Goal: Find specific page/section: Find specific page/section

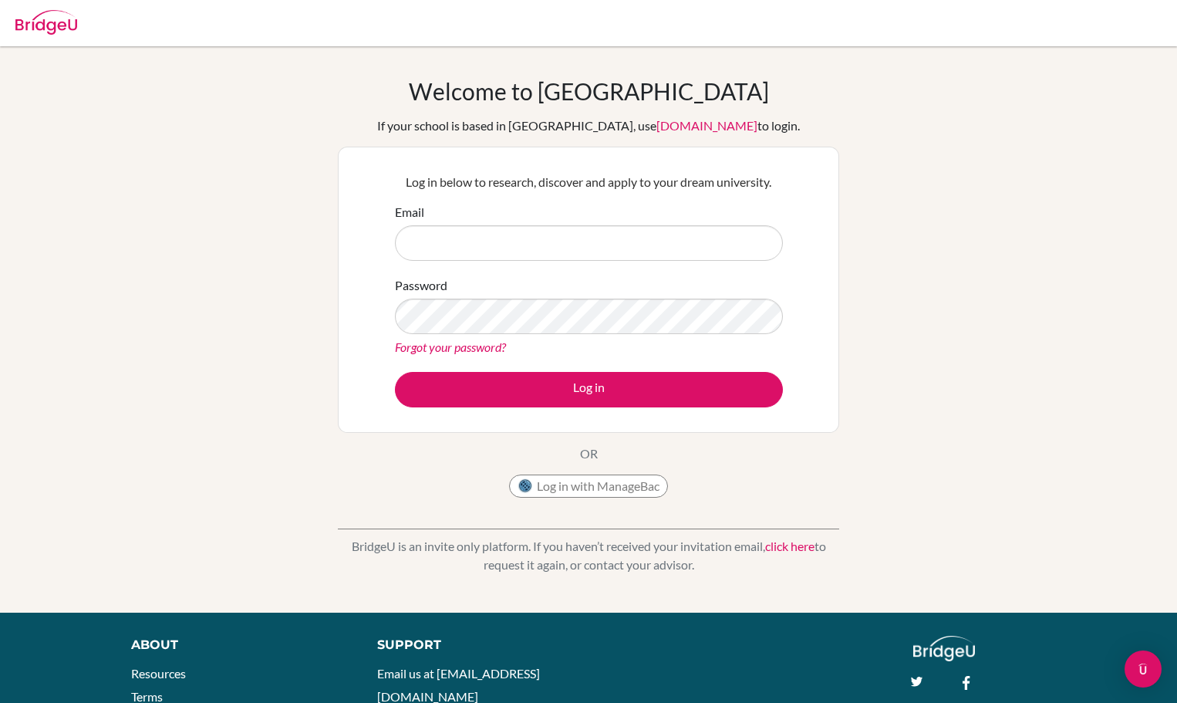
type input "[EMAIL_ADDRESS][DOMAIN_NAME]"
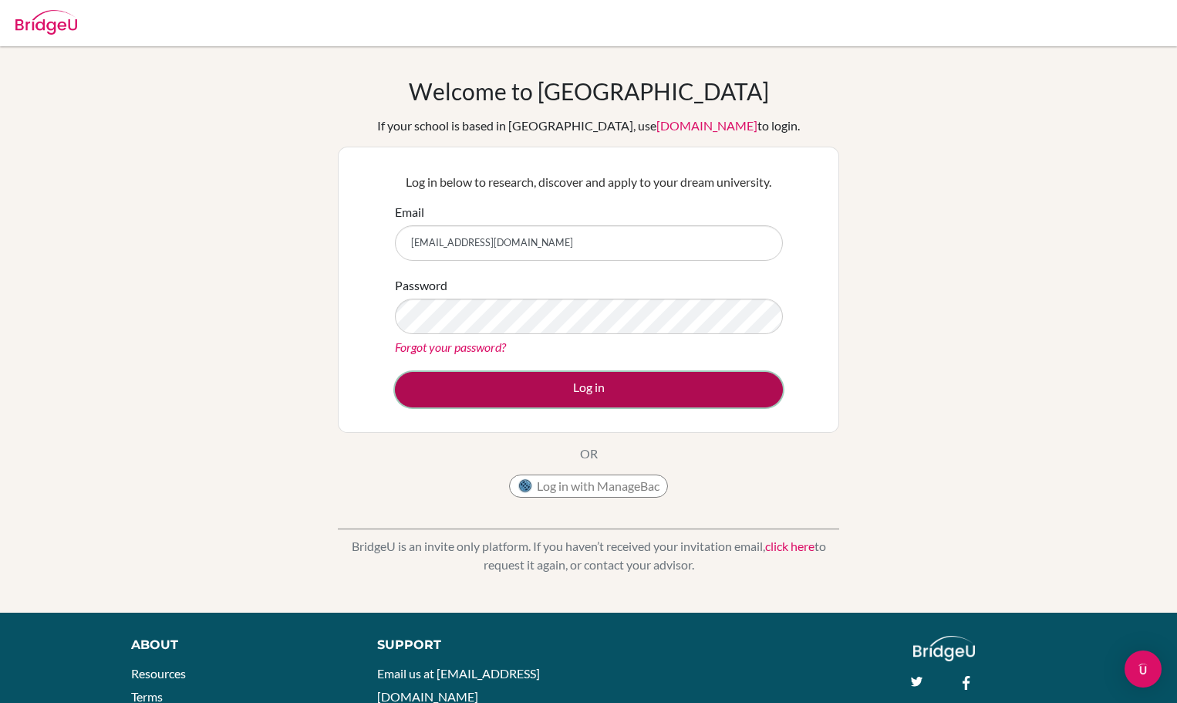
drag, startPoint x: 0, startPoint y: 0, endPoint x: 611, endPoint y: 389, distance: 724.4
click at [611, 389] on button "Log in" at bounding box center [589, 389] width 388 height 35
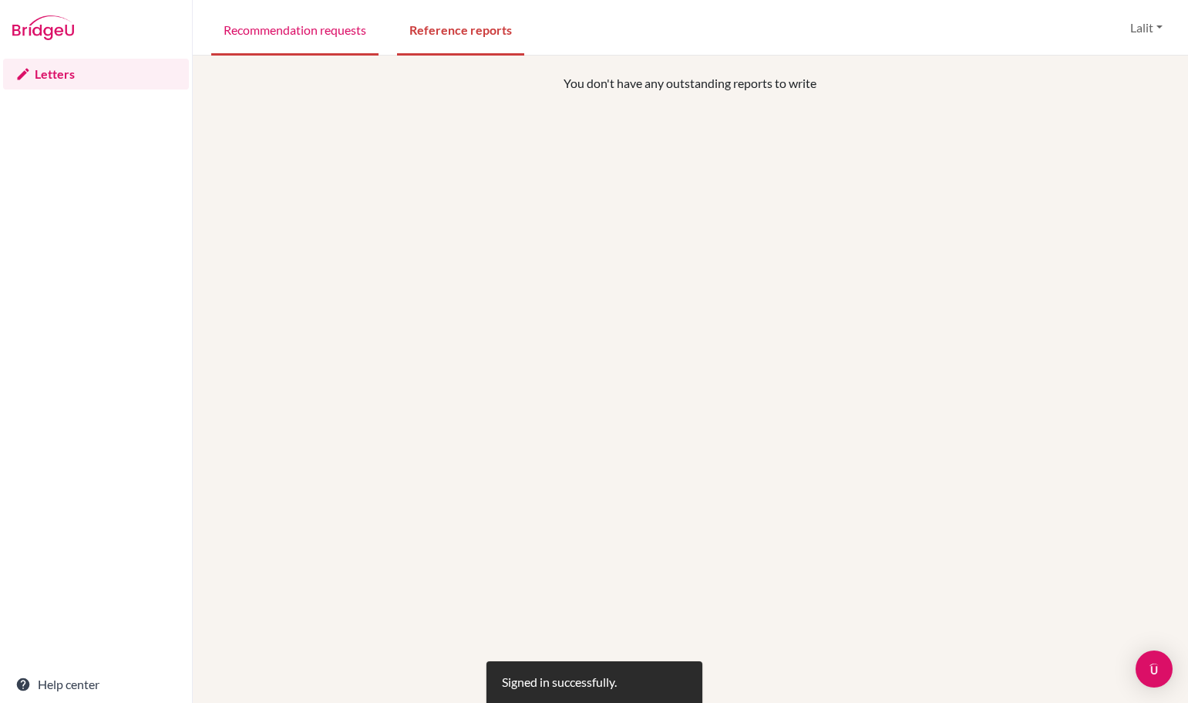
click at [281, 38] on link "Recommendation requests" at bounding box center [294, 28] width 167 height 53
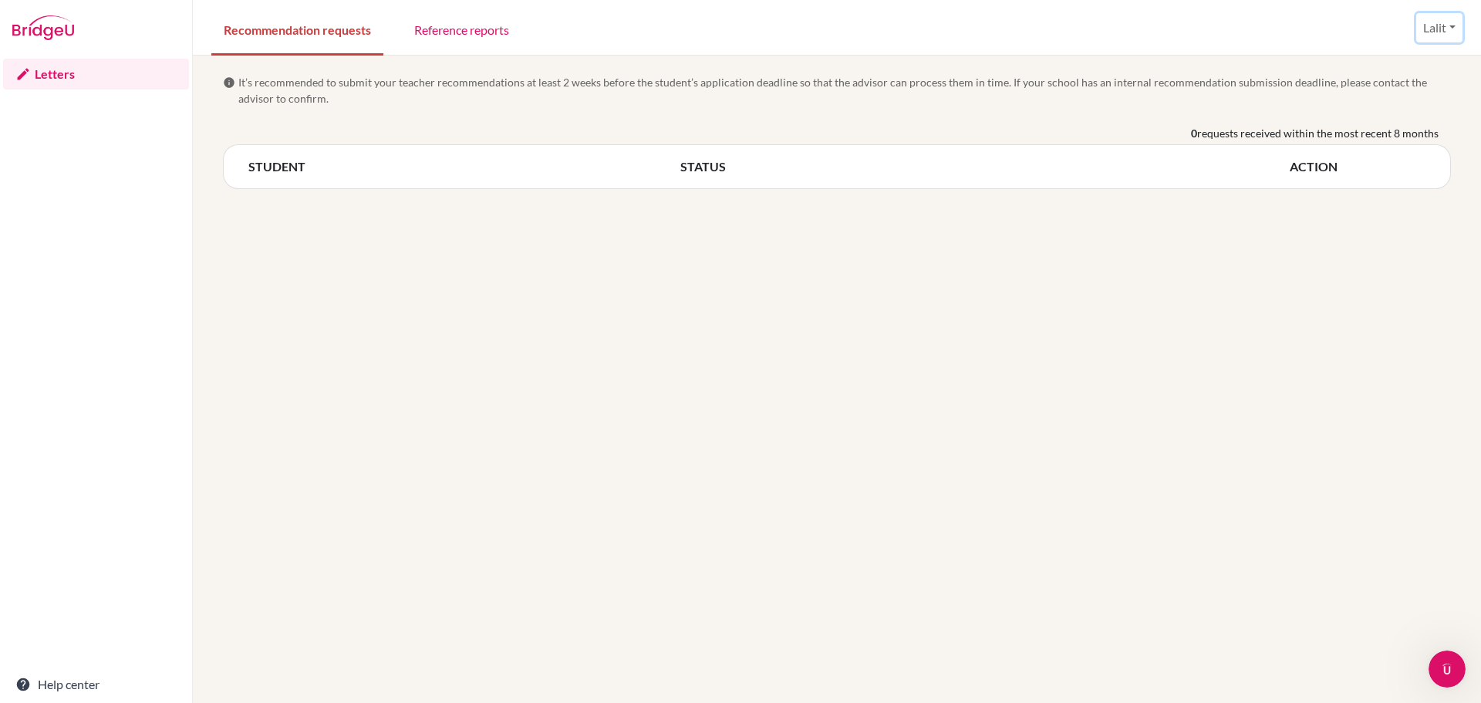
click at [1188, 25] on button "Lalit" at bounding box center [1439, 27] width 46 height 29
click at [1188, 66] on link "Profile" at bounding box center [1404, 63] width 122 height 25
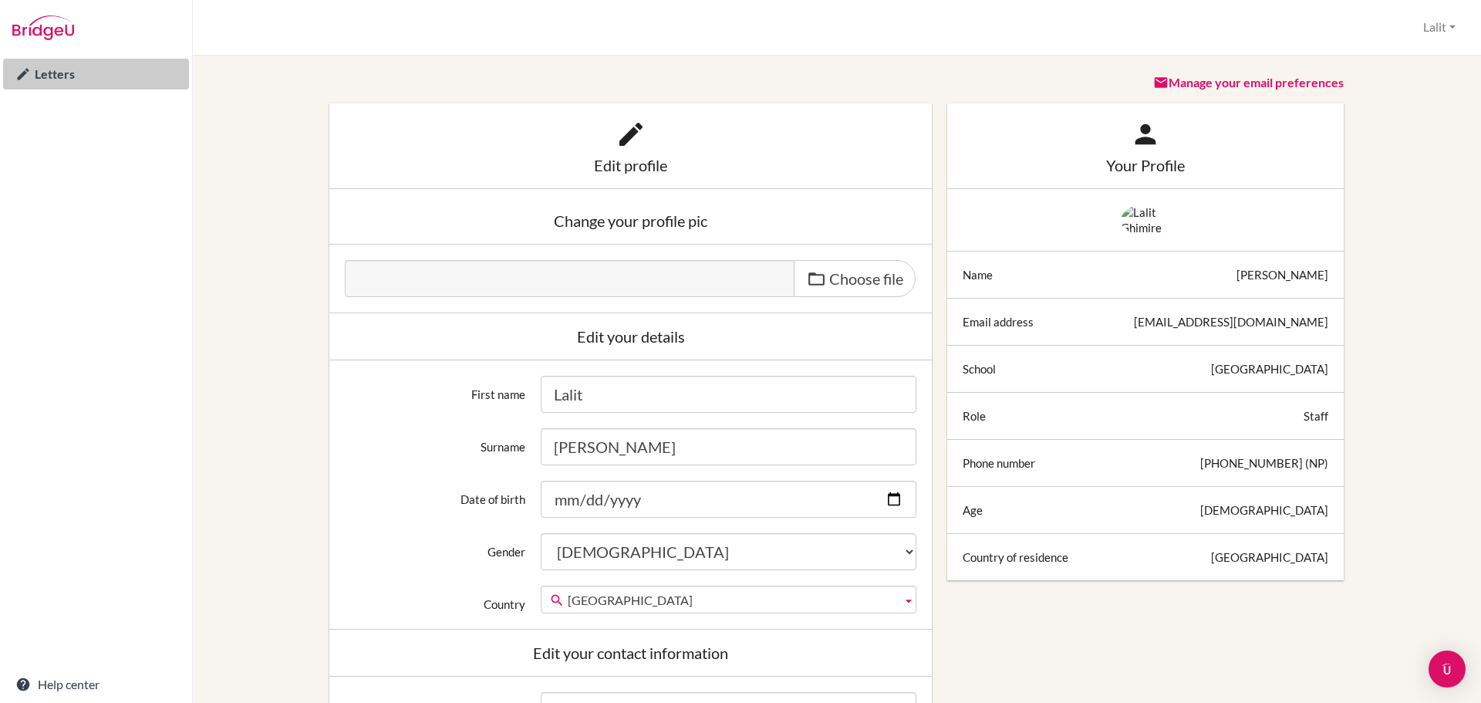
click at [63, 69] on link "Letters" at bounding box center [96, 74] width 186 height 31
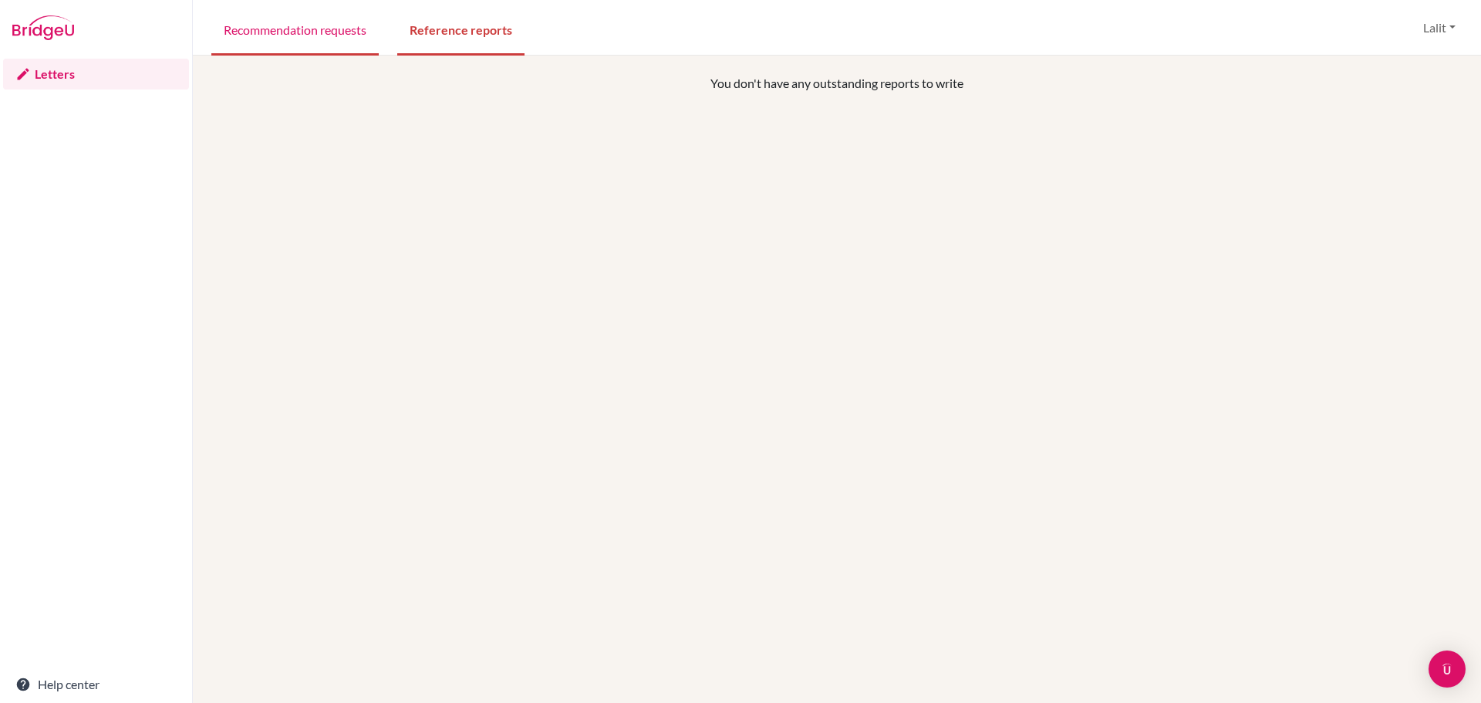
click at [271, 36] on link "Recommendation requests" at bounding box center [294, 28] width 167 height 53
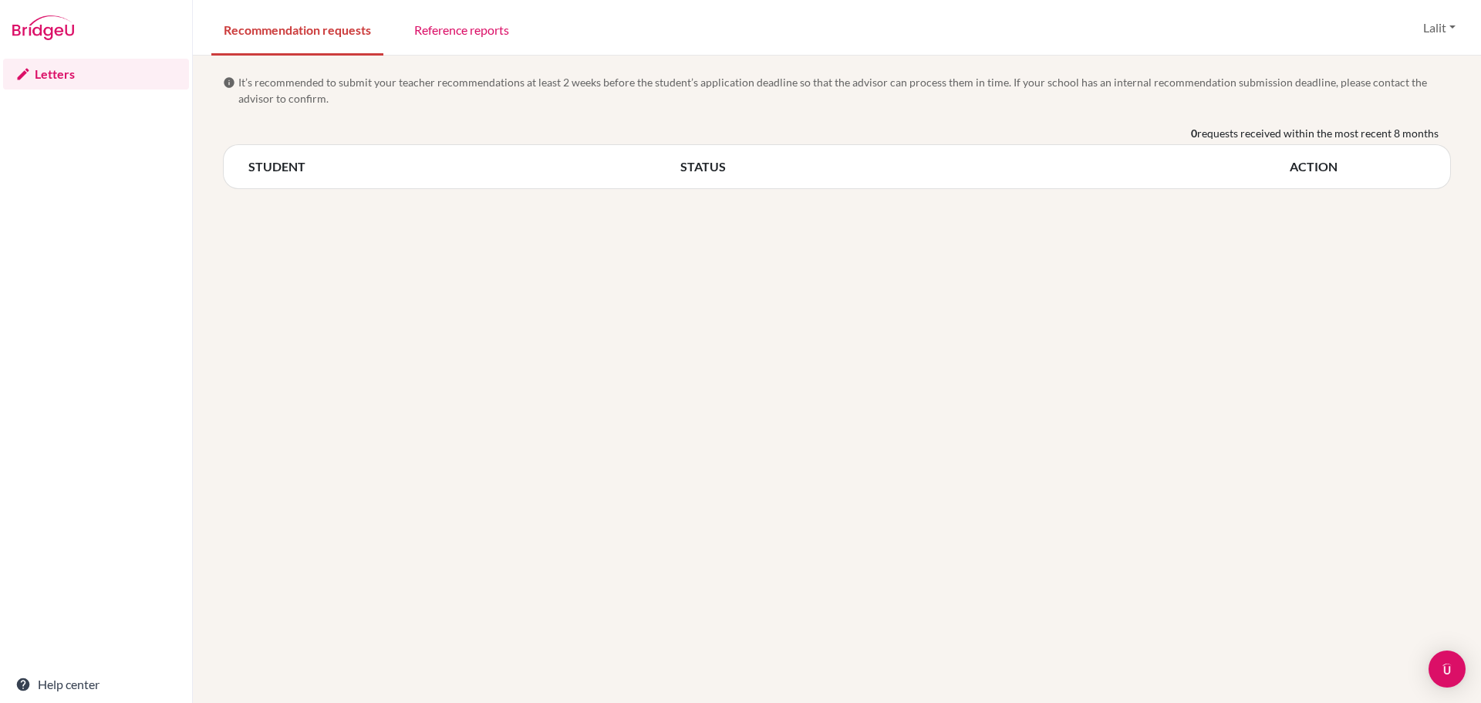
click at [22, 72] on icon at bounding box center [22, 73] width 15 height 15
